Goal: Navigation & Orientation: Find specific page/section

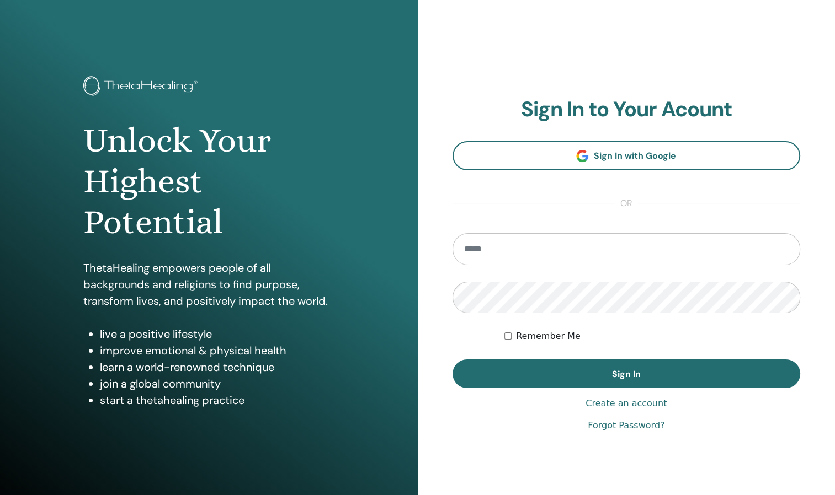
click at [519, 254] on input "email" at bounding box center [626, 249] width 348 height 32
type input "**********"
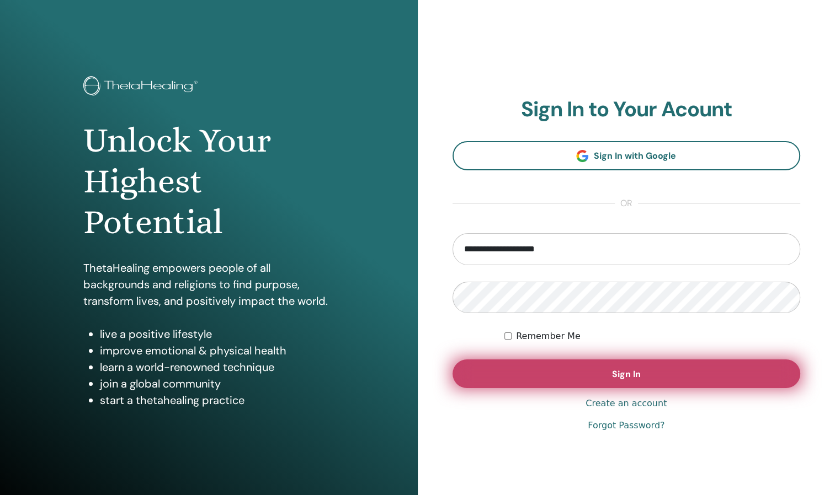
click at [635, 371] on span "Sign In" at bounding box center [626, 375] width 29 height 12
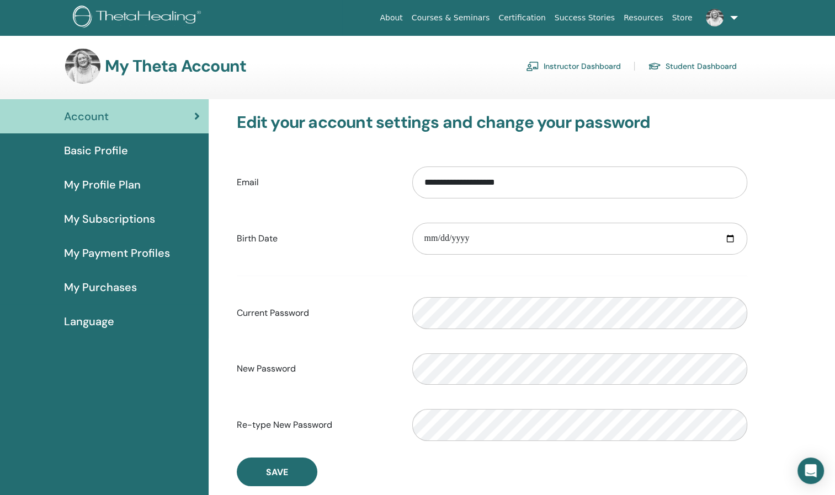
click at [593, 67] on link "Instructor Dashboard" at bounding box center [573, 66] width 95 height 18
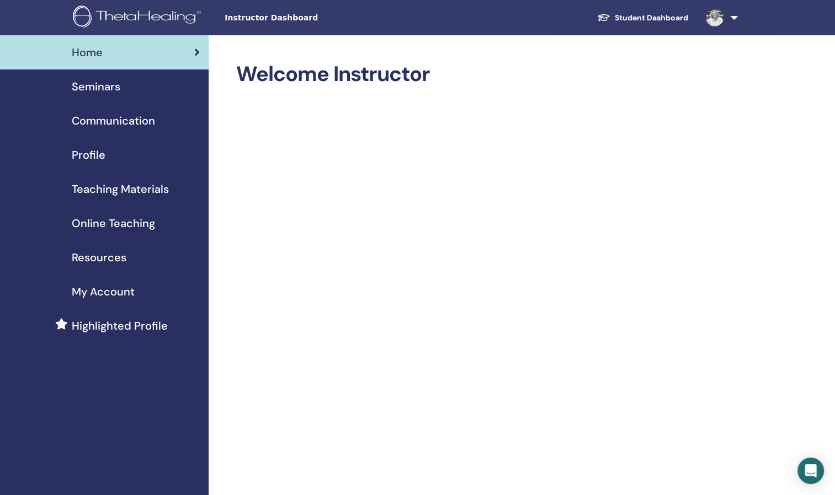
click at [95, 255] on span "Resources" at bounding box center [99, 257] width 55 height 17
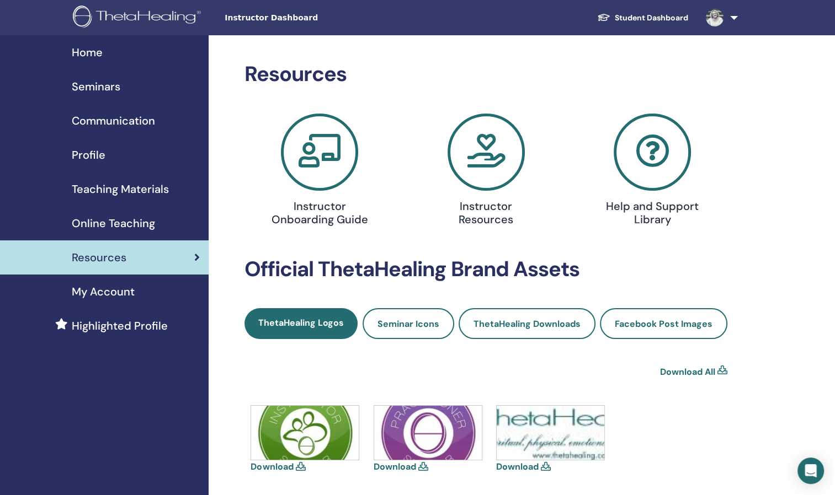
click at [459, 153] on icon at bounding box center [485, 152] width 77 height 77
click at [481, 209] on h4 "Instructor Resources" at bounding box center [485, 213] width 107 height 26
click at [486, 207] on h4 "Instructor Resources" at bounding box center [485, 213] width 107 height 26
click at [682, 18] on link "Student Dashboard" at bounding box center [642, 18] width 109 height 20
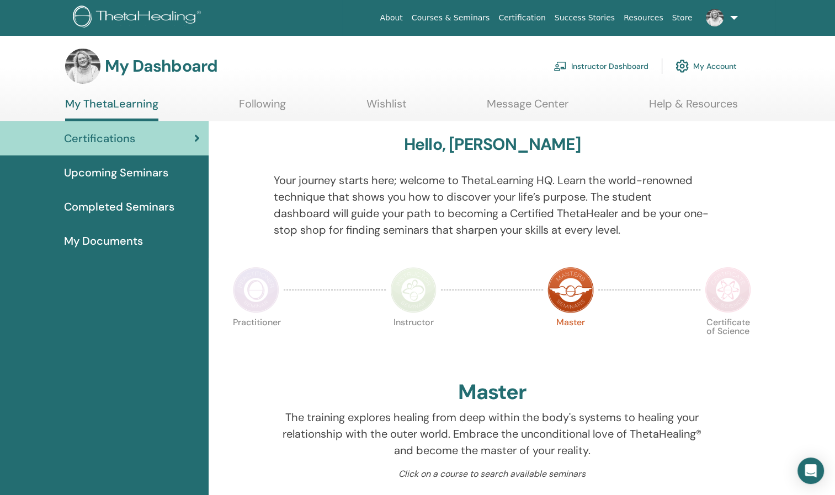
click at [724, 23] on link at bounding box center [719, 17] width 45 height 35
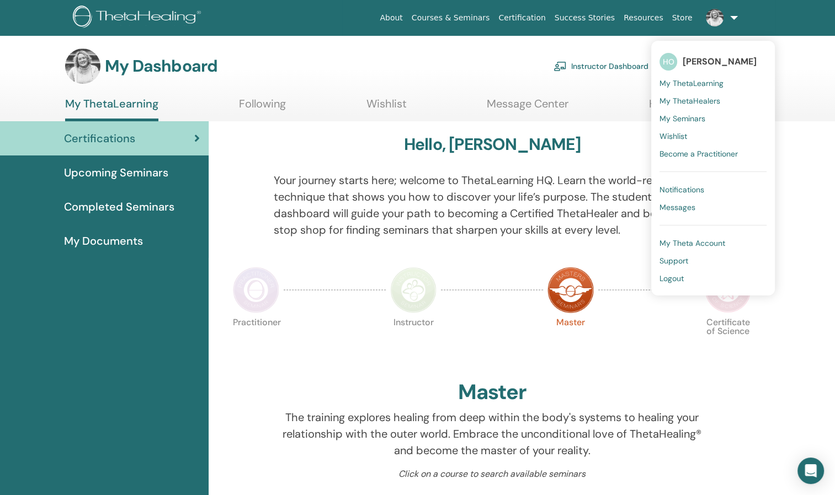
click at [673, 239] on span "My Theta Account" at bounding box center [692, 243] width 66 height 10
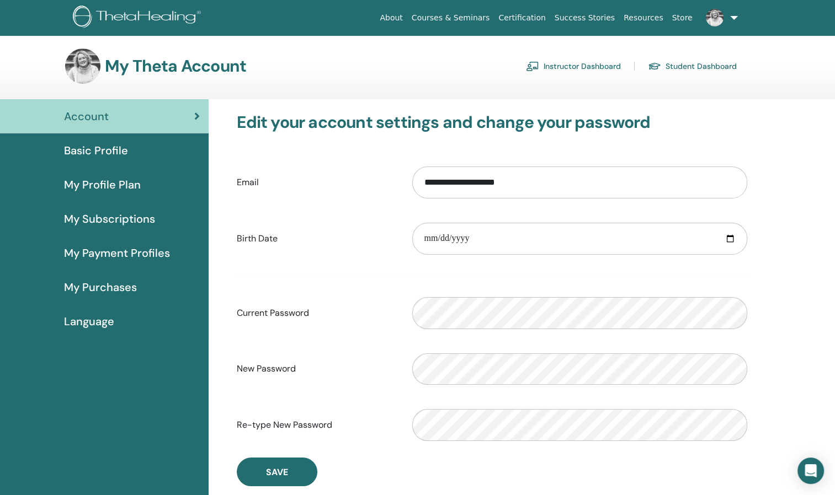
click at [589, 68] on link "Instructor Dashboard" at bounding box center [573, 66] width 95 height 18
click at [588, 64] on link "Instructor Dashboard" at bounding box center [573, 66] width 95 height 18
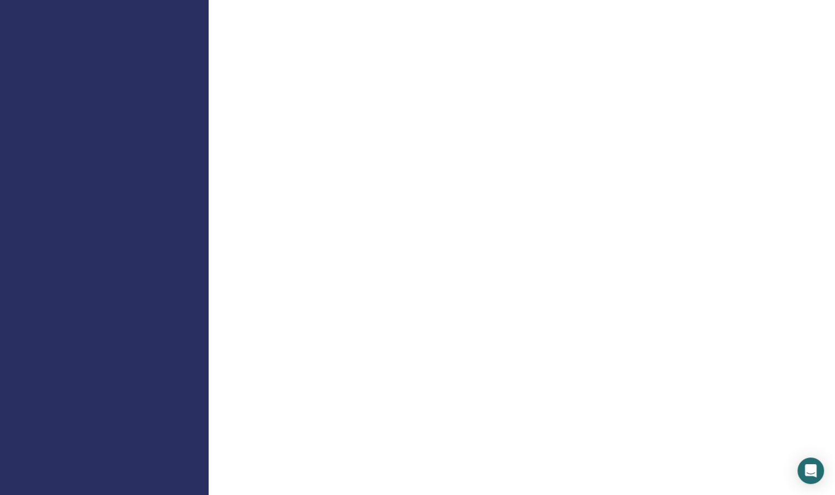
scroll to position [681, 0]
